Goal: Communication & Community: Participate in discussion

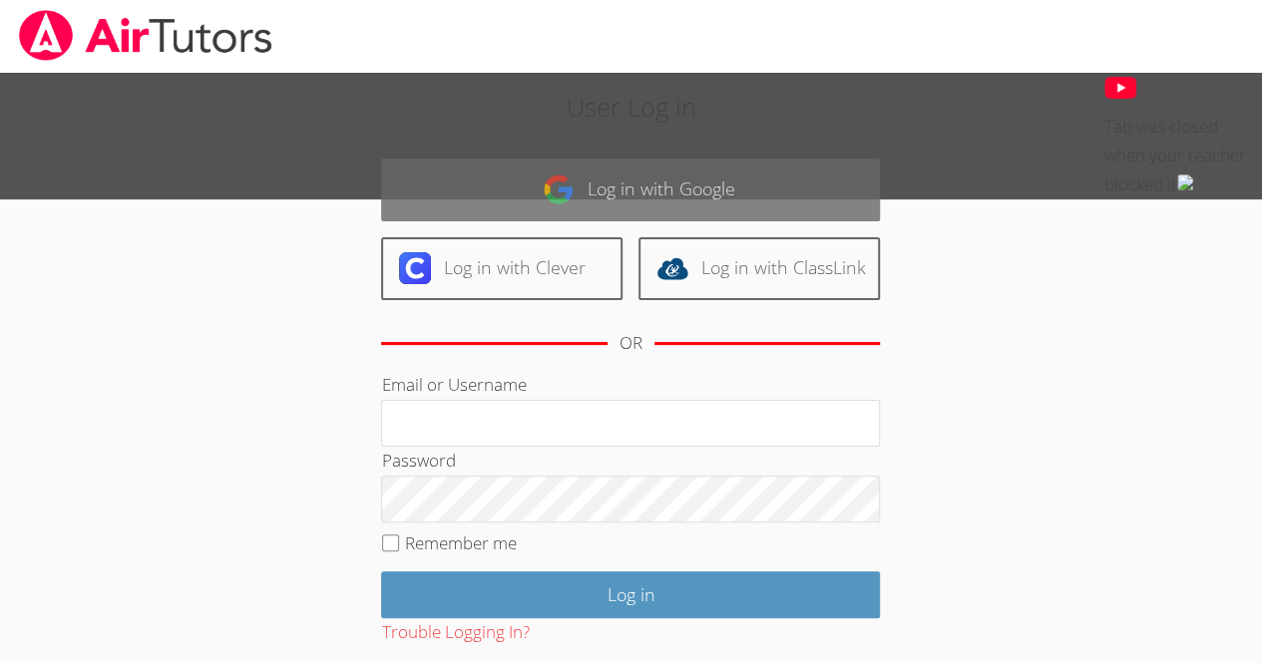
click at [711, 198] on link "Log in with Google" at bounding box center [630, 190] width 499 height 63
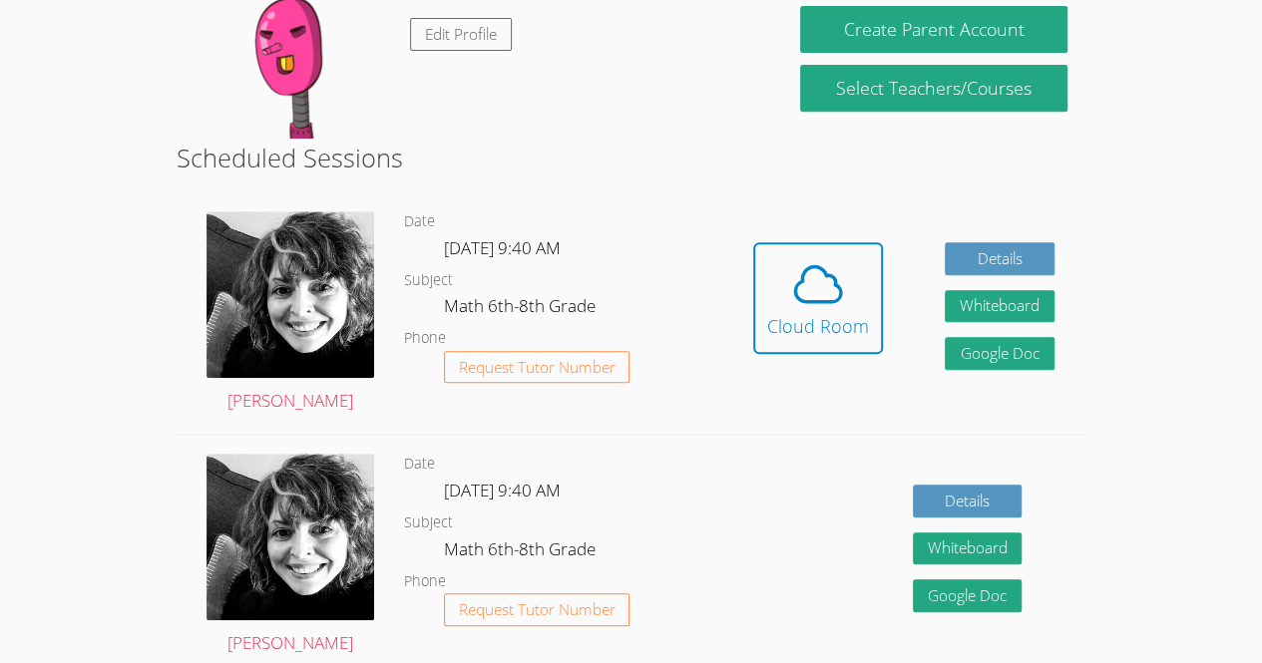
scroll to position [355, 0]
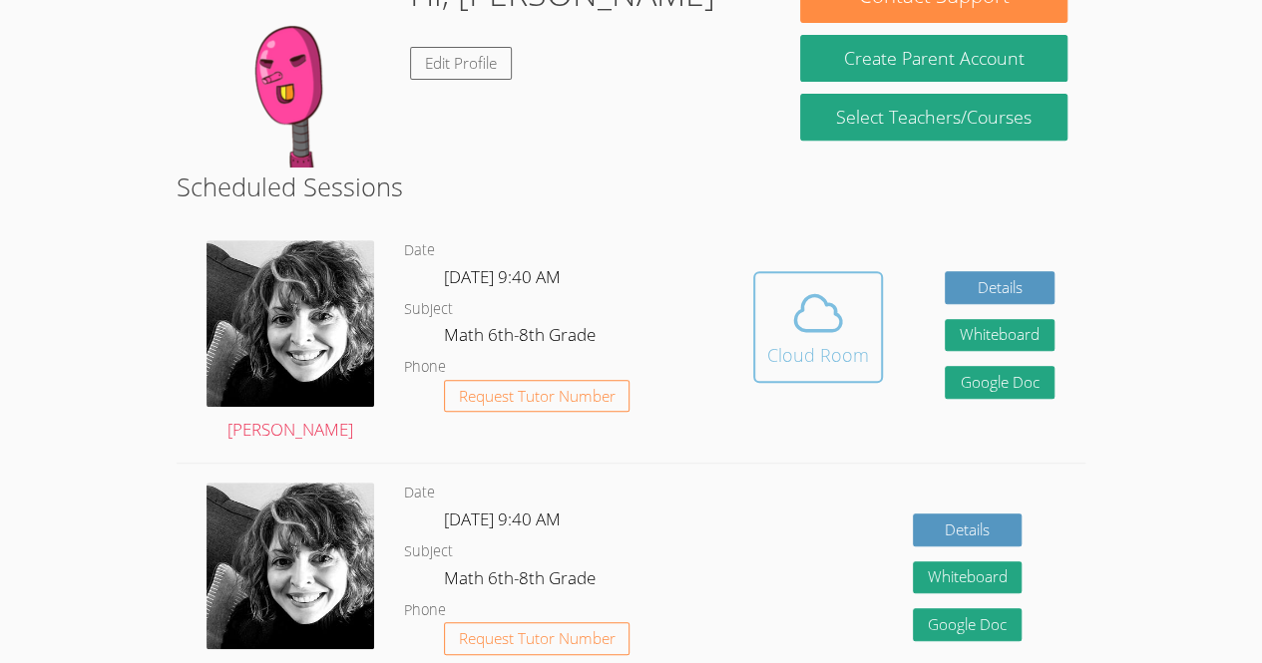
click at [836, 300] on icon at bounding box center [818, 313] width 56 height 56
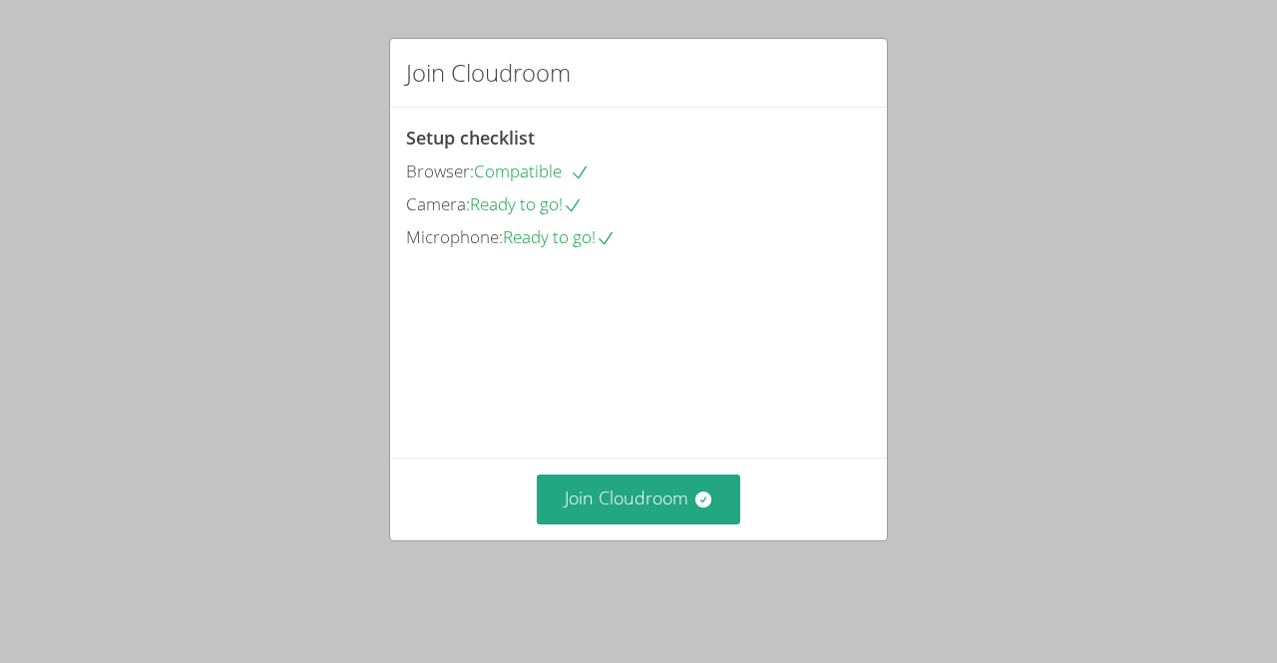
click at [4, 438] on div "Join Cloudroom Setup checklist Browser: Compatible Camera: Ready to go! Microph…" at bounding box center [638, 331] width 1277 height 663
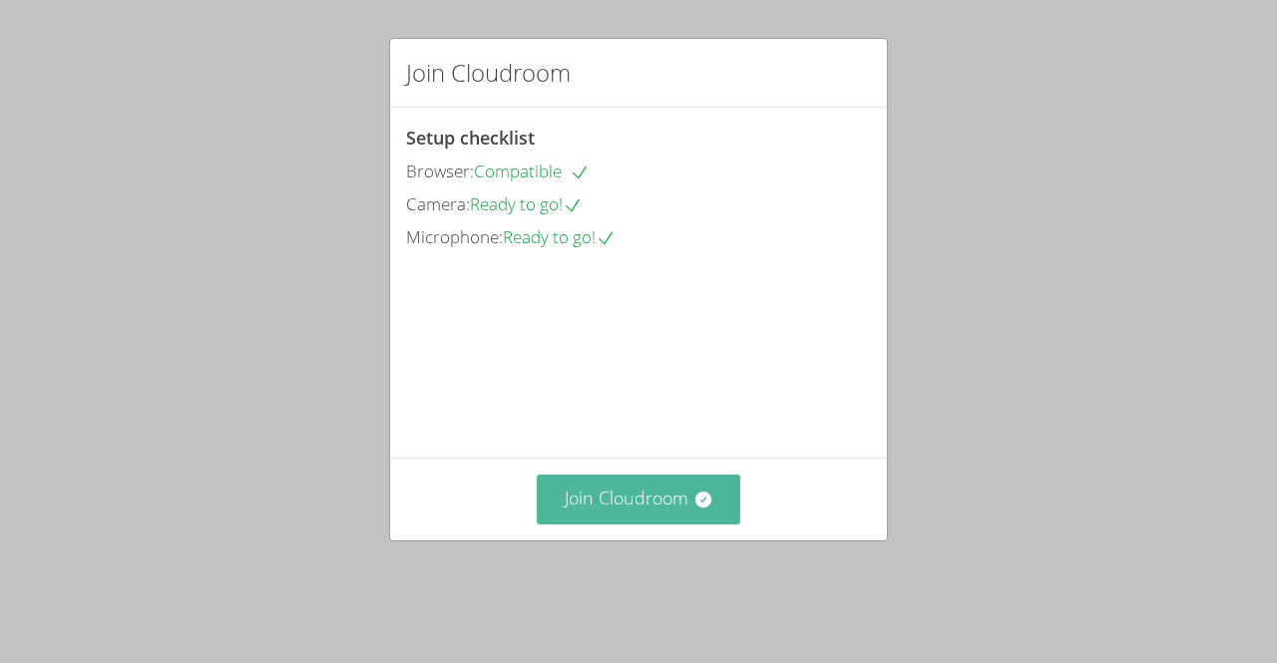
click at [625, 523] on button "Join Cloudroom" at bounding box center [639, 499] width 204 height 49
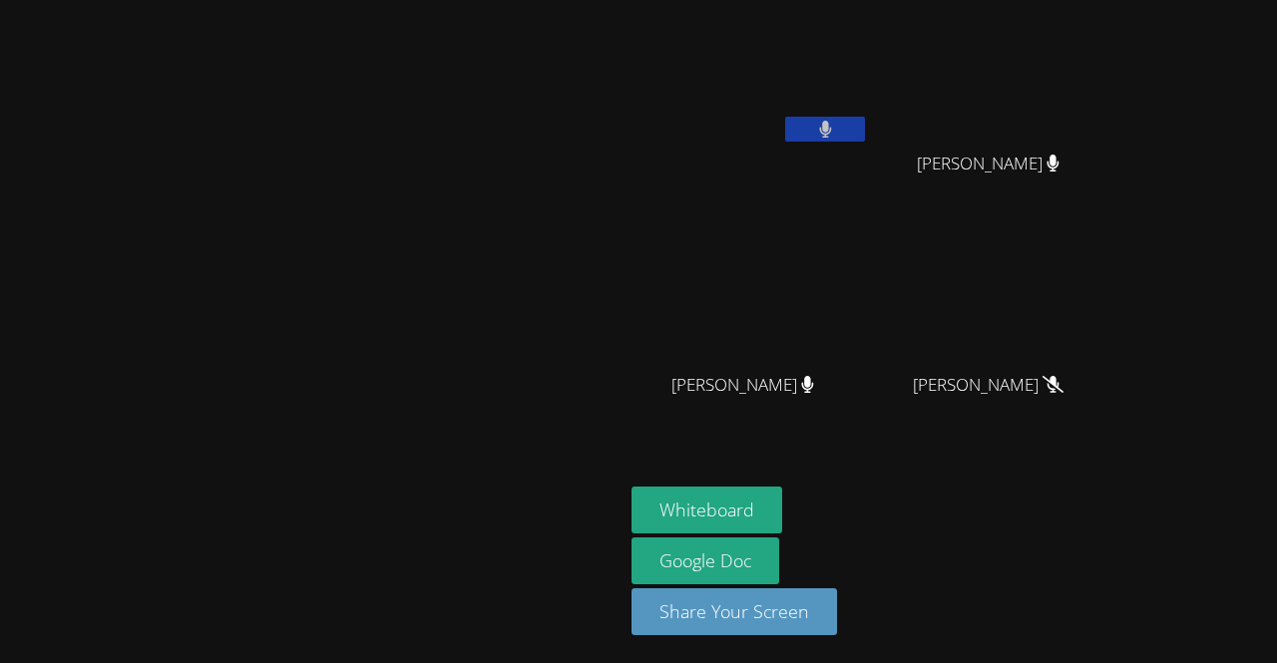
click at [865, 129] on button at bounding box center [825, 129] width 80 height 25
click at [869, 270] on video at bounding box center [749, 296] width 237 height 134
click at [869, 147] on div "Kelsey Quiroz-Zuniga" at bounding box center [749, 79] width 237 height 143
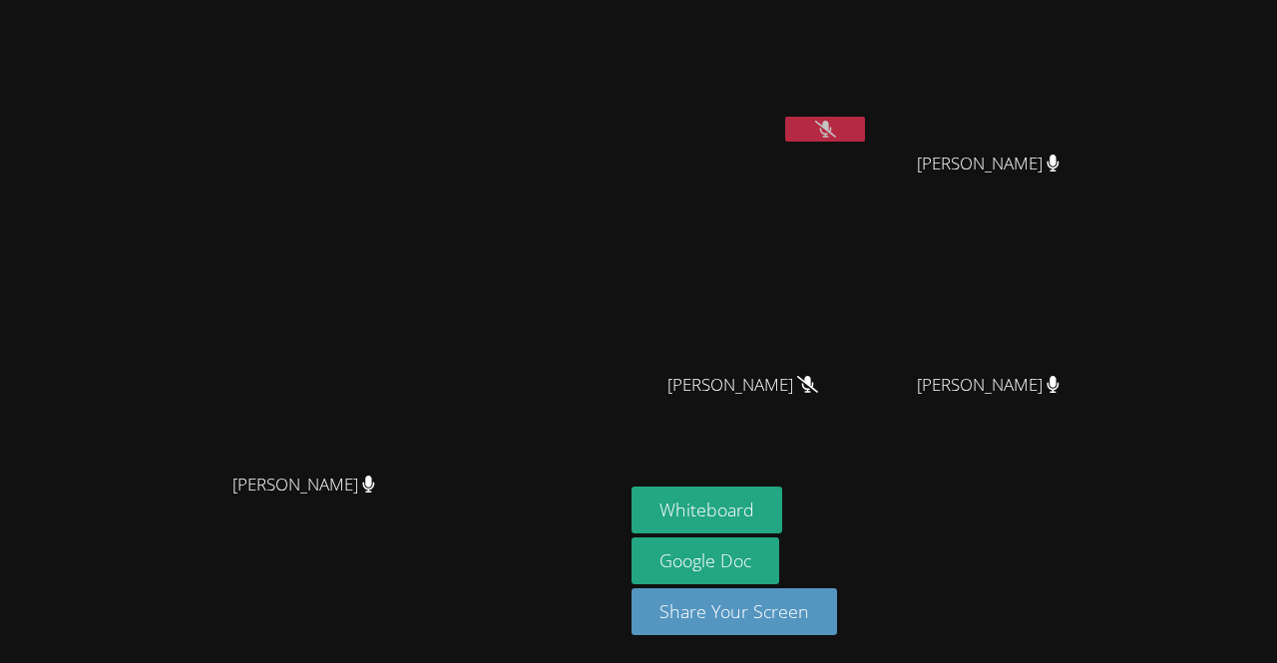
click at [836, 131] on icon at bounding box center [825, 129] width 21 height 17
click at [831, 121] on icon at bounding box center [825, 129] width 12 height 17
click at [782, 503] on button "Whiteboard" at bounding box center [706, 510] width 151 height 47
click at [500, 76] on div "Courtney Maher Courtney Maher" at bounding box center [312, 331] width 608 height 647
click at [828, 91] on video at bounding box center [749, 75] width 237 height 134
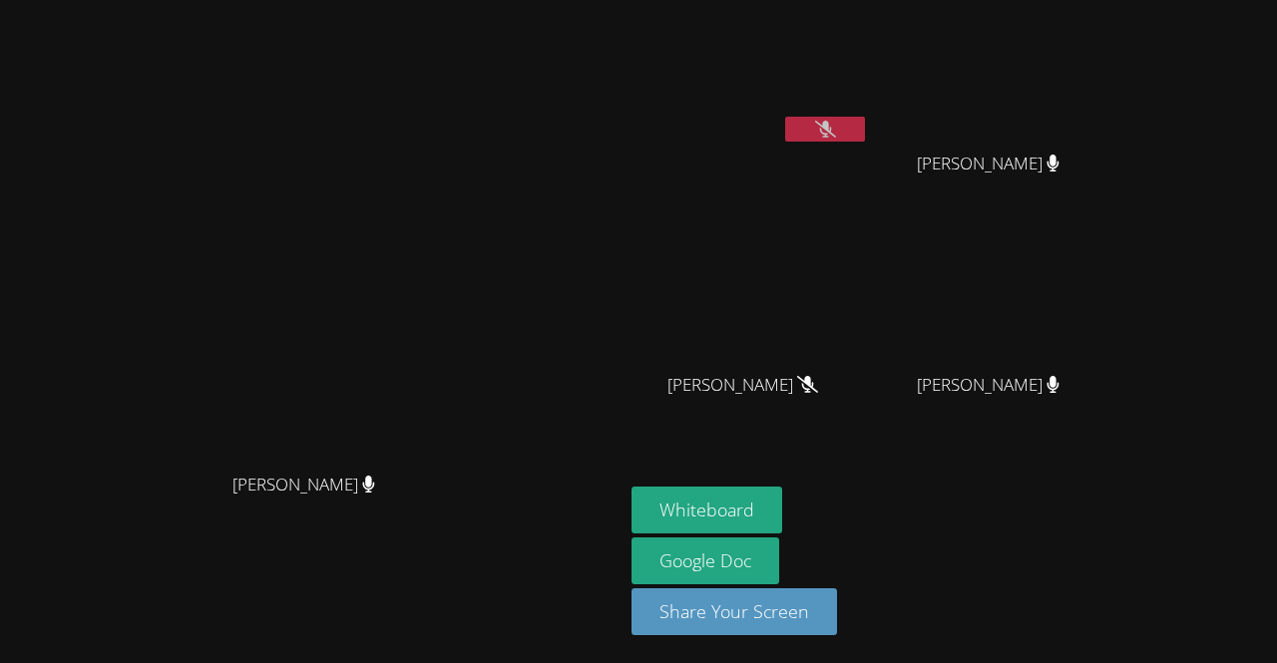
click at [828, 91] on video at bounding box center [749, 75] width 237 height 134
click at [462, 305] on video at bounding box center [312, 292] width 299 height 342
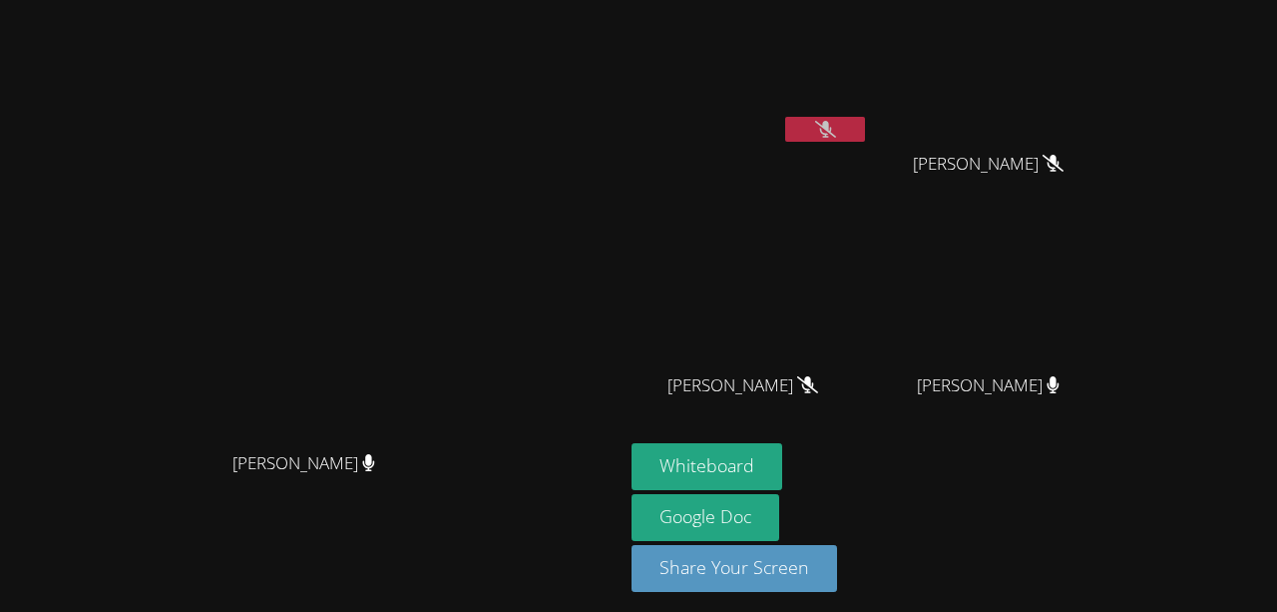
drag, startPoint x: 602, startPoint y: 232, endPoint x: 602, endPoint y: 181, distance: 51.9
click at [462, 181] on video at bounding box center [312, 270] width 299 height 342
click at [836, 123] on icon at bounding box center [825, 129] width 21 height 17
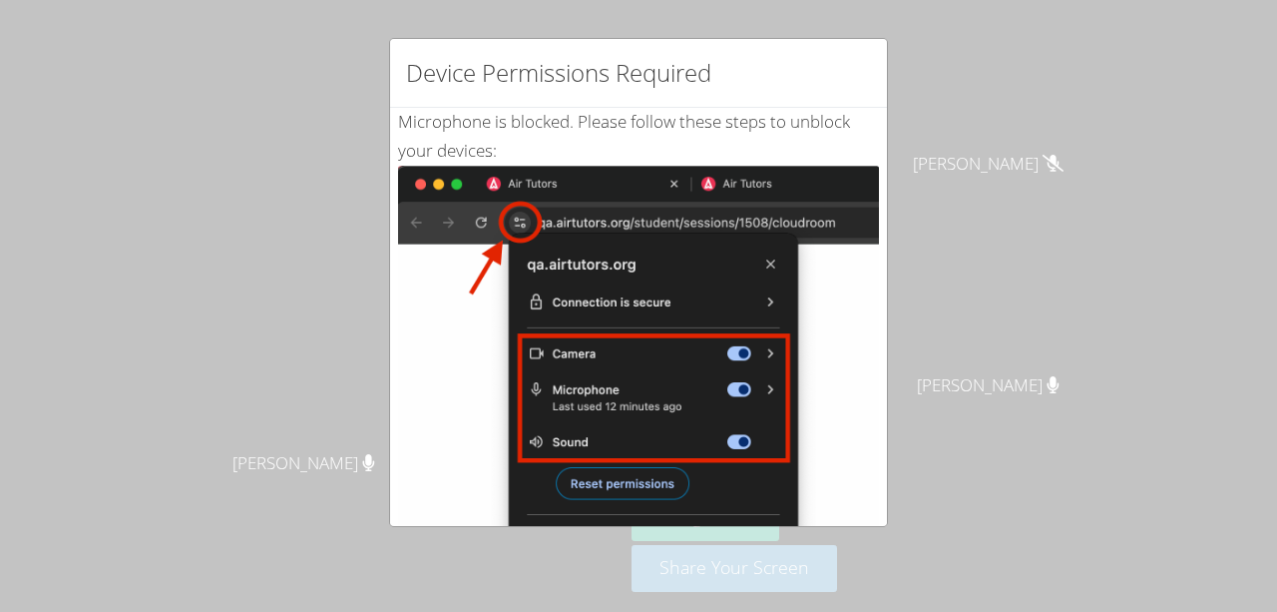
scroll to position [396, 0]
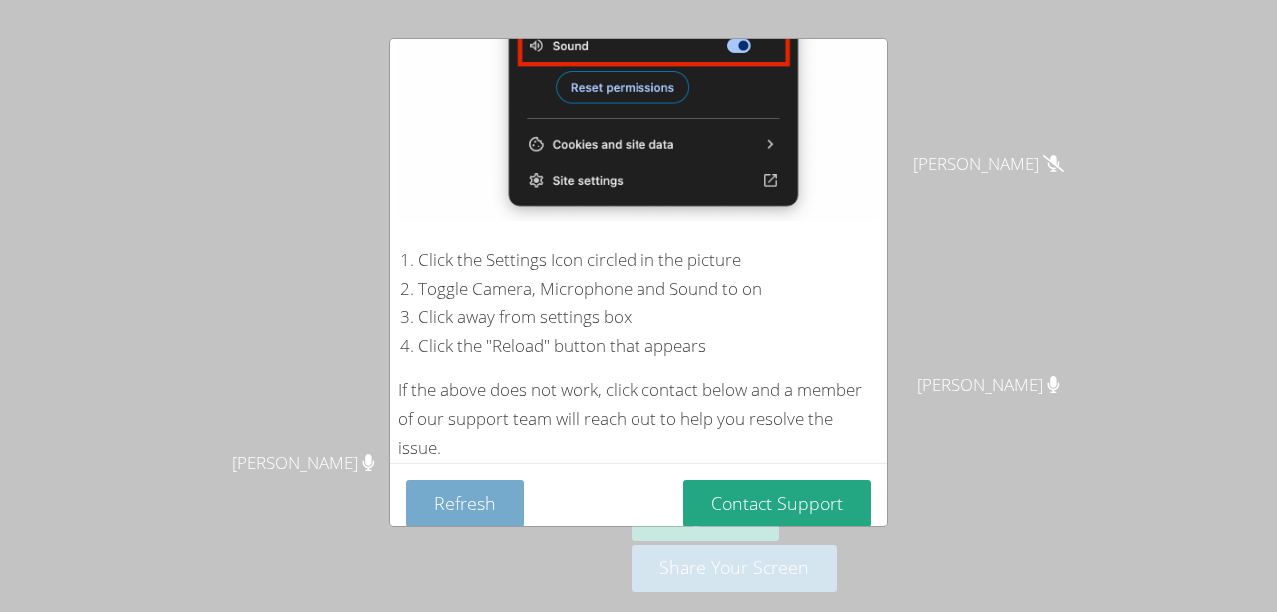
click at [506, 487] on button "Refresh" at bounding box center [465, 503] width 118 height 47
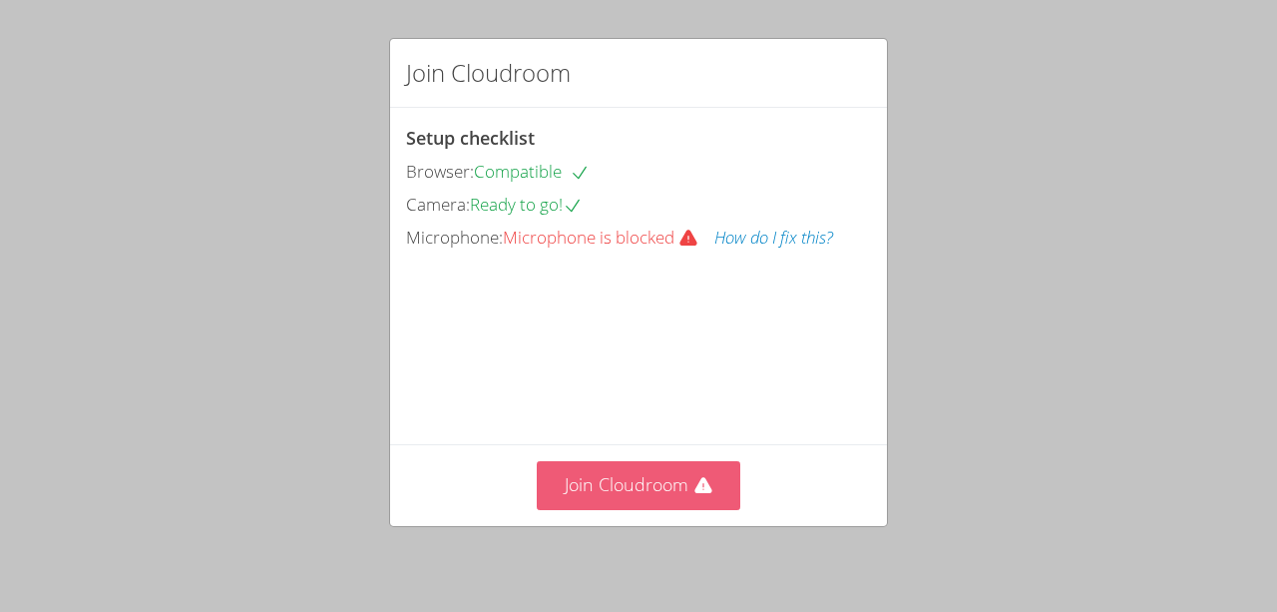
click at [568, 501] on button "Join Cloudroom" at bounding box center [639, 485] width 204 height 49
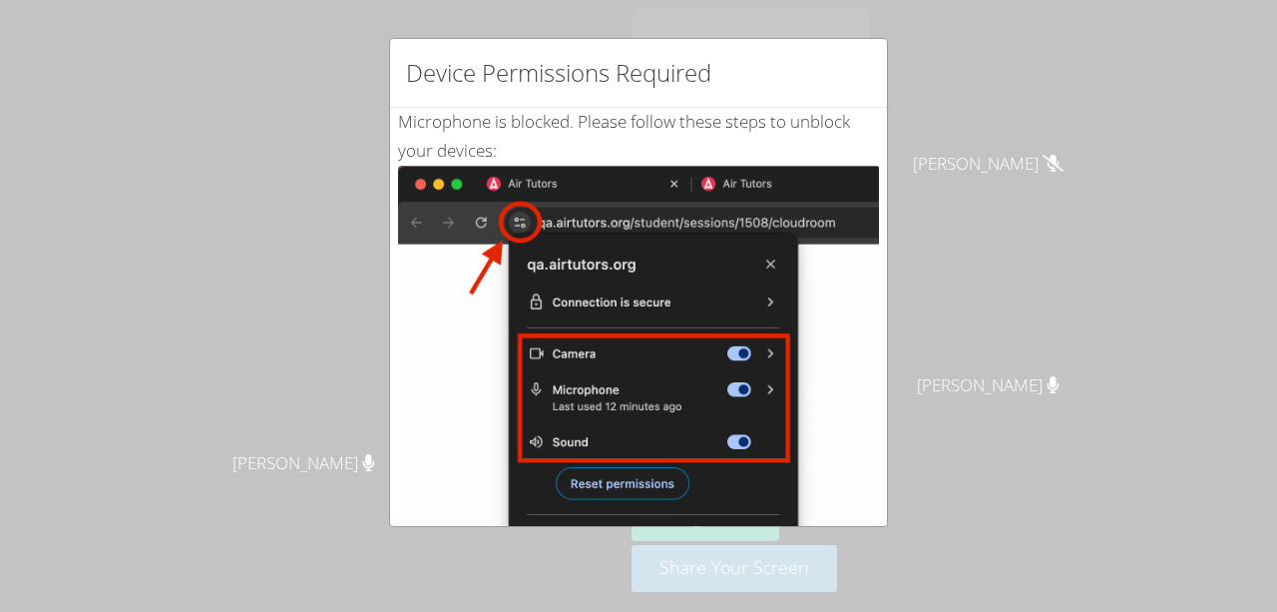
click at [609, 507] on img at bounding box center [638, 391] width 481 height 451
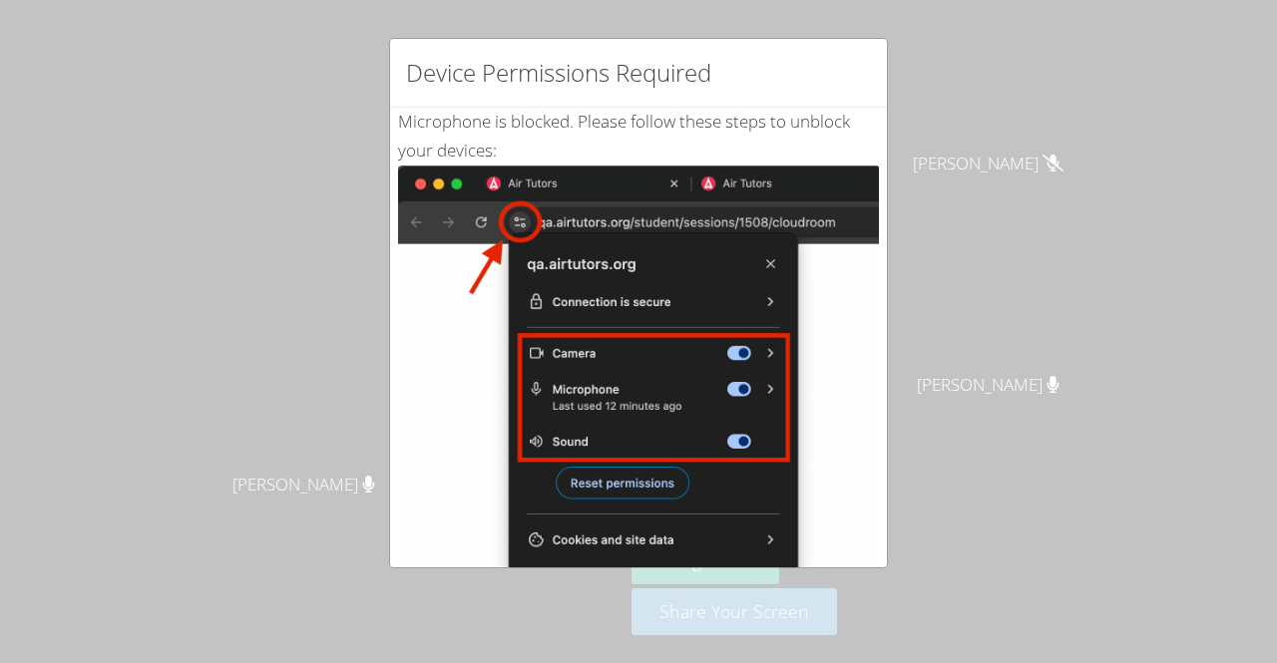
click at [460, 22] on div "Device Permissions Required Microphone is blocked . Please follow these steps t…" at bounding box center [638, 331] width 1277 height 663
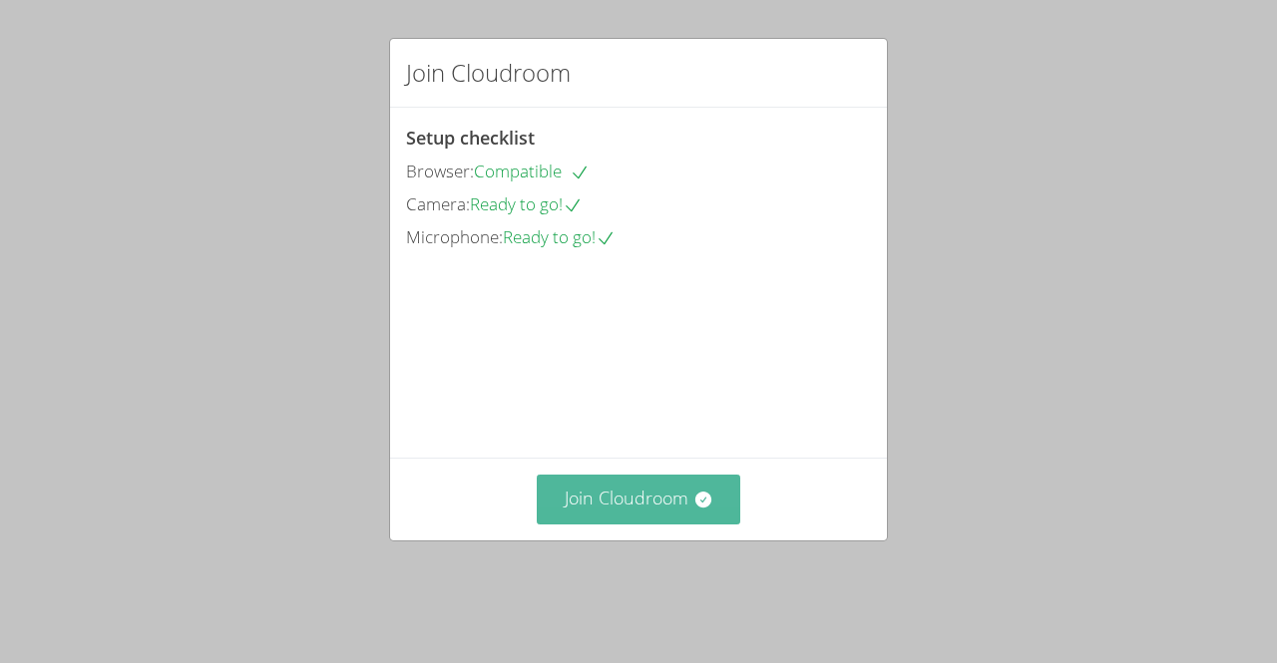
click at [705, 524] on button "Join Cloudroom" at bounding box center [639, 499] width 204 height 49
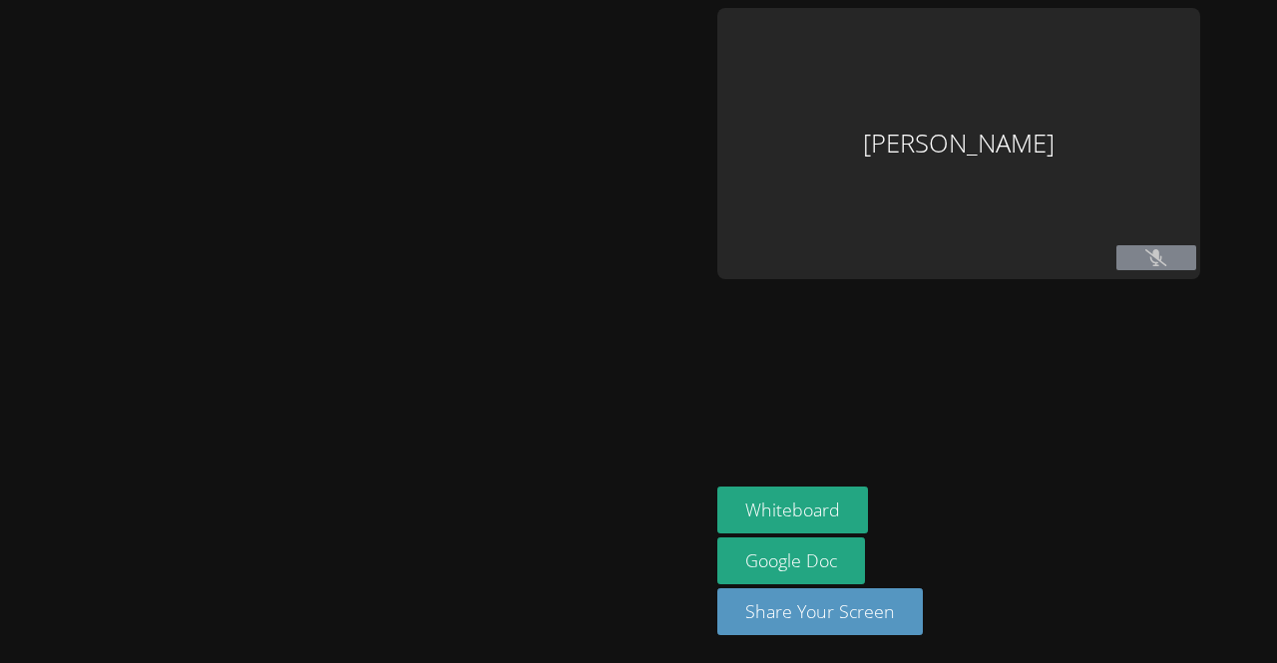
click at [680, 507] on main at bounding box center [354, 331] width 709 height 663
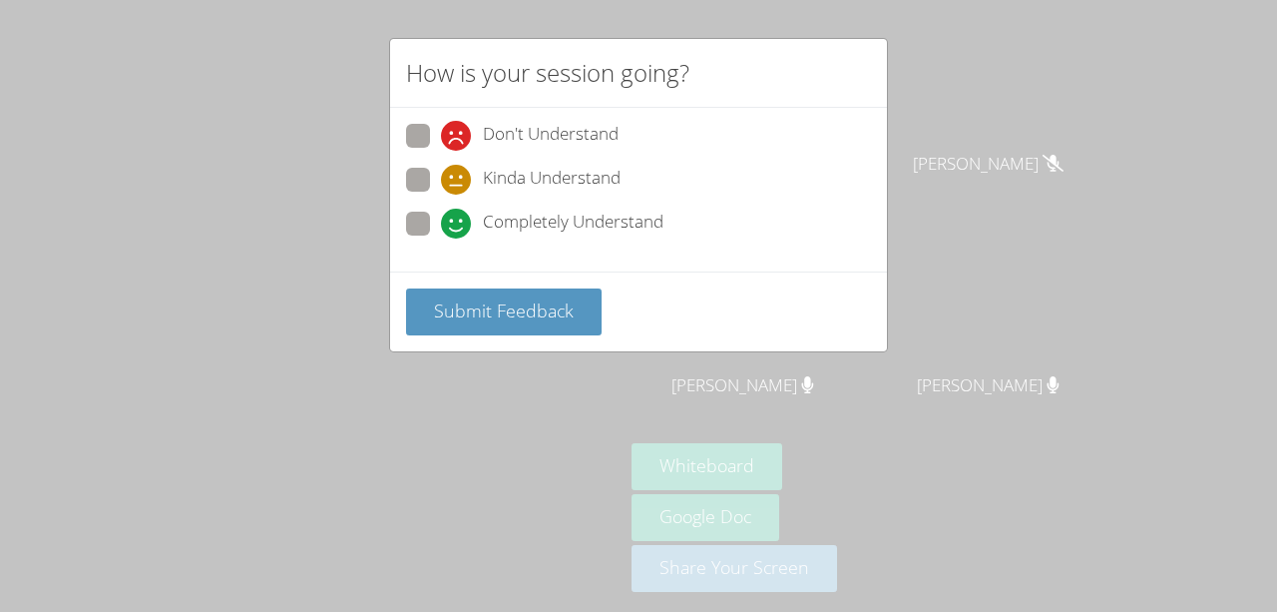
click at [400, 210] on div "Don't Understand Kinda Understand Completely Understand" at bounding box center [638, 190] width 497 height 164
click at [402, 214] on div "Don't Understand Kinda Understand Completely Understand" at bounding box center [638, 190] width 497 height 164
click at [441, 238] on span at bounding box center [441, 238] width 0 height 0
click at [441, 226] on input "Completely Understand" at bounding box center [449, 219] width 17 height 17
radio input "true"
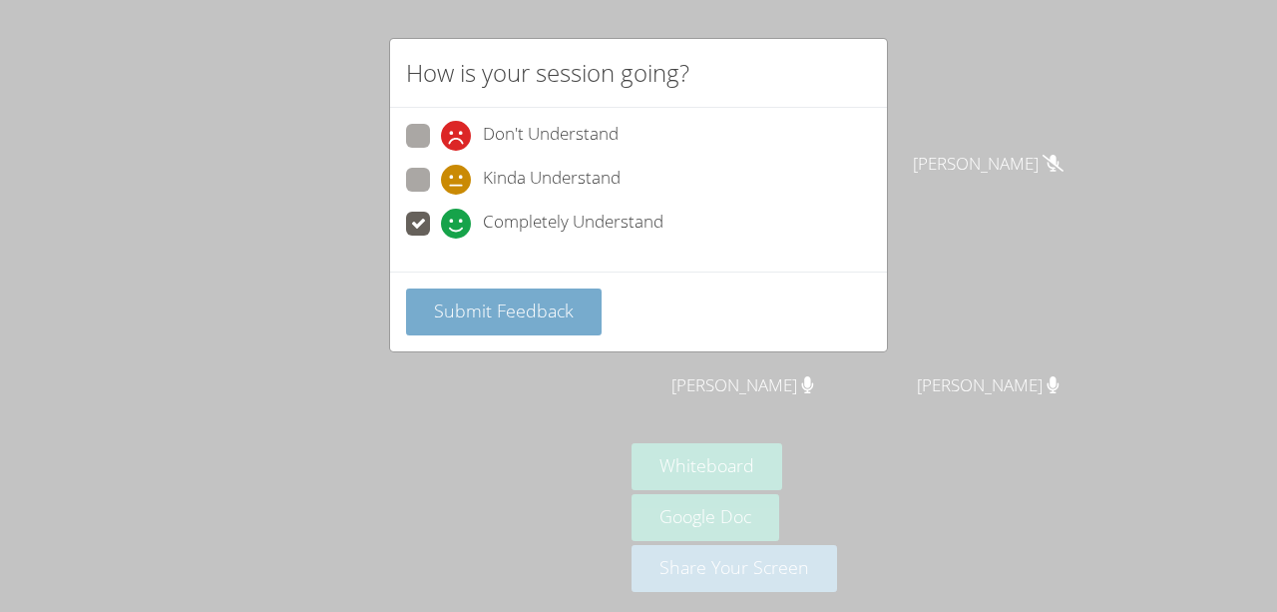
click at [490, 312] on span "Submit Feedback" at bounding box center [504, 310] width 140 height 24
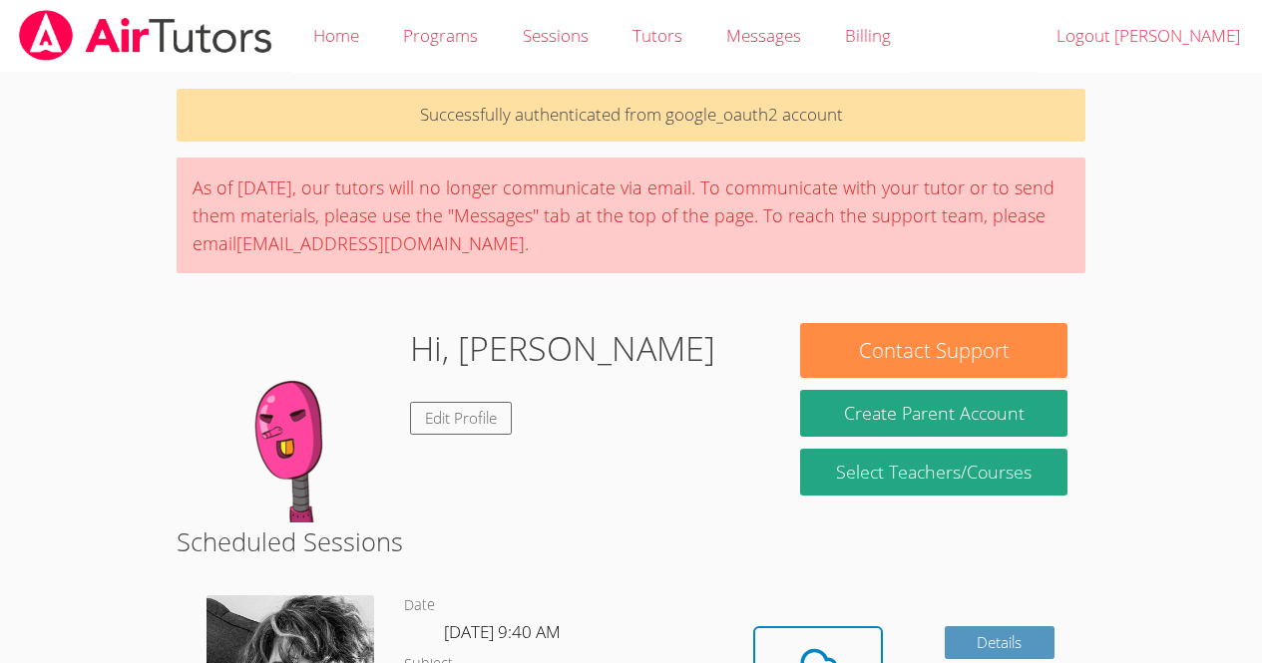
scroll to position [355, 0]
